Goal: Task Accomplishment & Management: Manage account settings

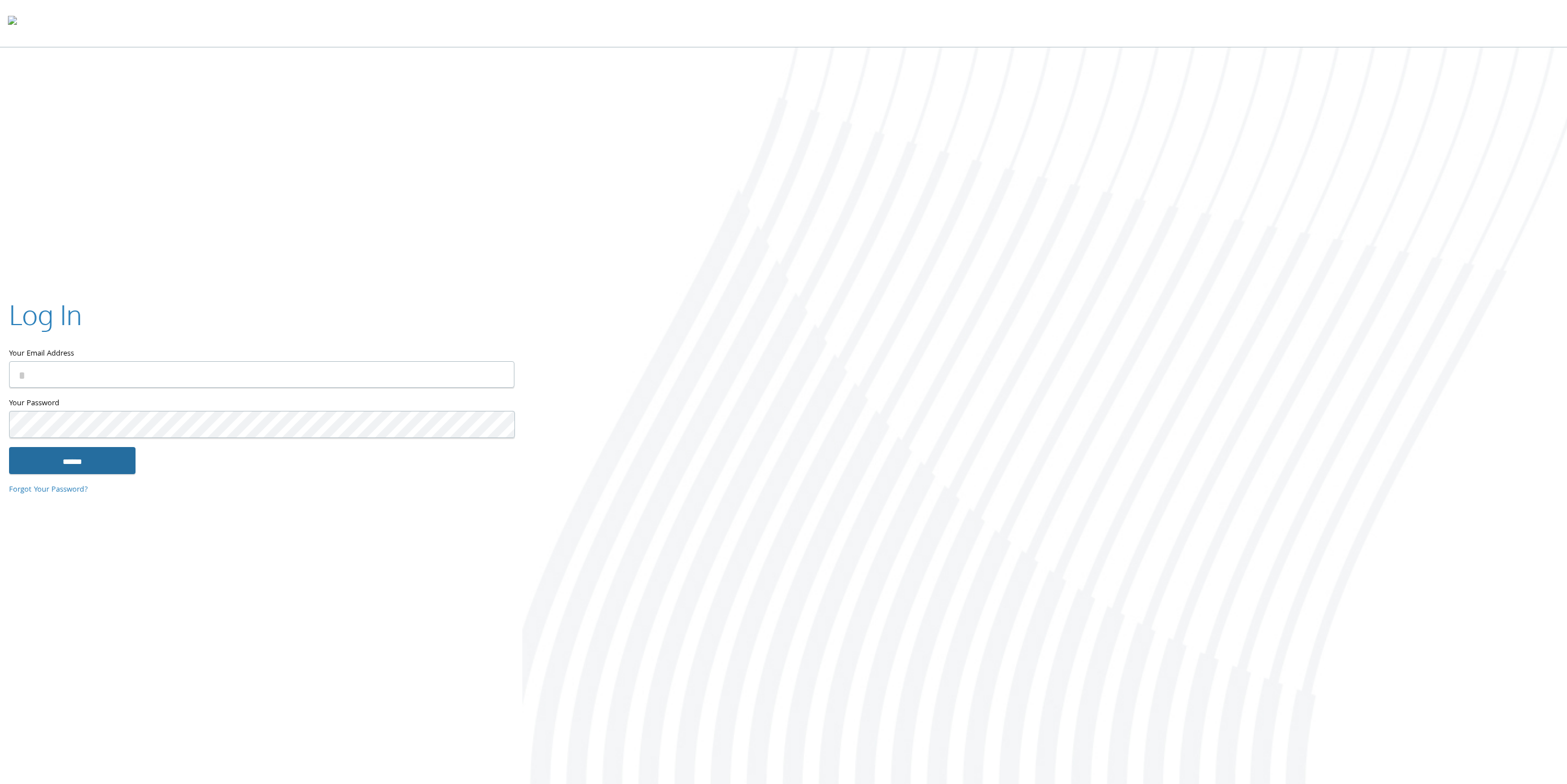
type input "**********"
click at [122, 457] on input "******" at bounding box center [72, 461] width 127 height 27
type input "**********"
click at [95, 463] on input "******" at bounding box center [72, 461] width 127 height 27
